Goal: Check status

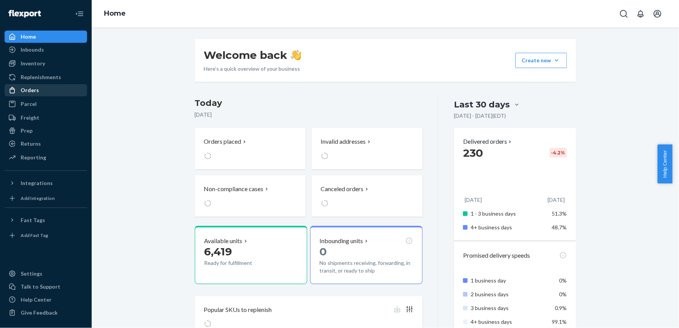
click at [47, 91] on div "Orders" at bounding box center [45, 90] width 81 height 11
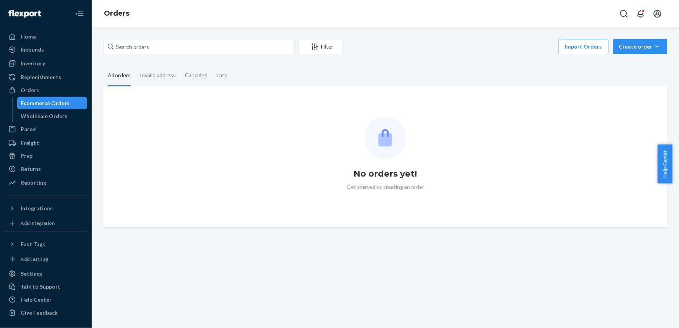
click at [164, 38] on div "Filter Import Orders Create order Ecommerce order Removal order All orders Inva…" at bounding box center [385, 178] width 587 height 300
click at [174, 50] on input "text" at bounding box center [198, 46] width 191 height 15
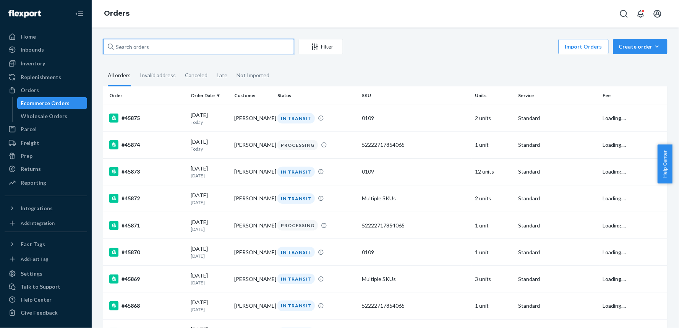
paste input "[PERSON_NAME]"
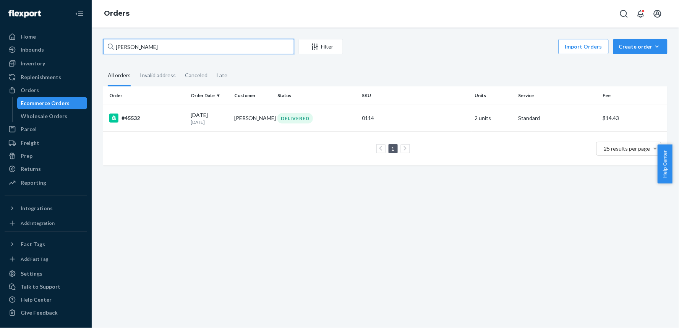
type input "[PERSON_NAME]"
click at [155, 121] on div "#45532" at bounding box center [147, 117] width 76 height 9
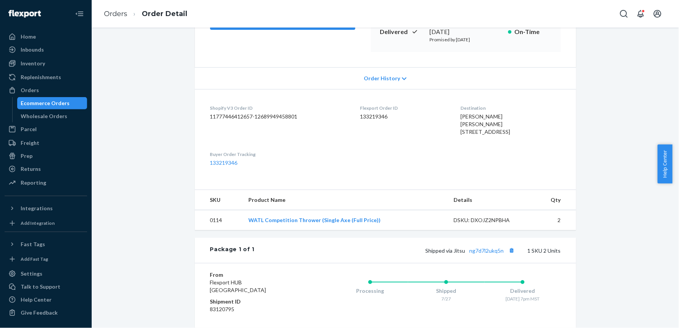
scroll to position [214, 0]
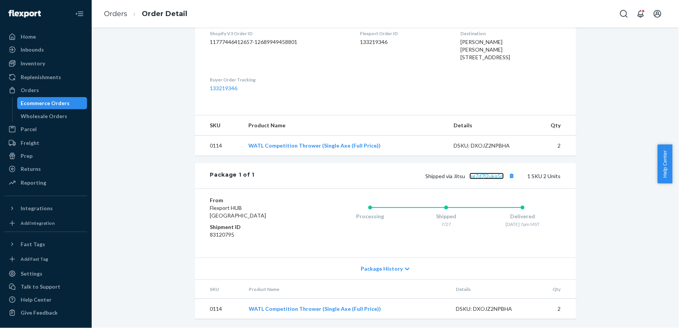
click at [486, 177] on link "ng7d7l2ukq5n" at bounding box center [487, 176] width 34 height 6
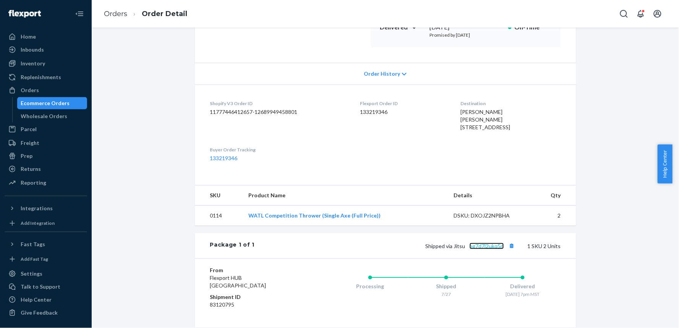
scroll to position [2, 0]
